Goal: Task Accomplishment & Management: Manage account settings

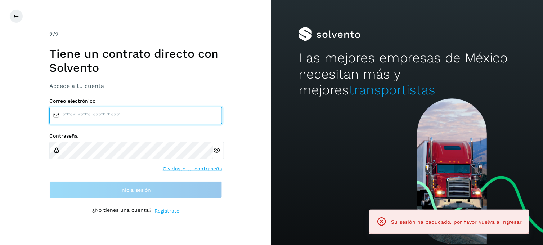
type input "**********"
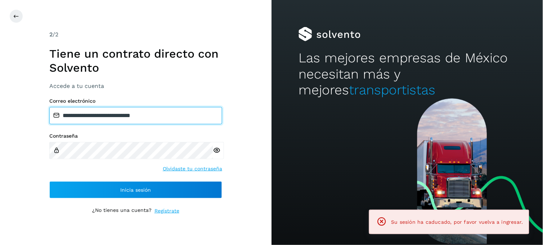
click at [138, 115] on input "**********" at bounding box center [135, 115] width 173 height 17
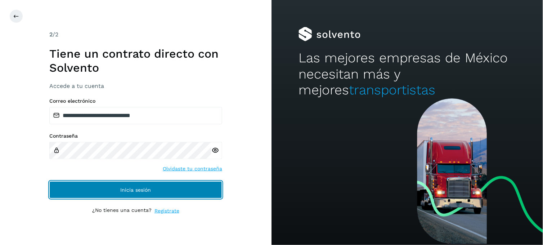
click at [110, 186] on button "Inicia sesión" at bounding box center [135, 189] width 173 height 17
